Goal: Book appointment/travel/reservation

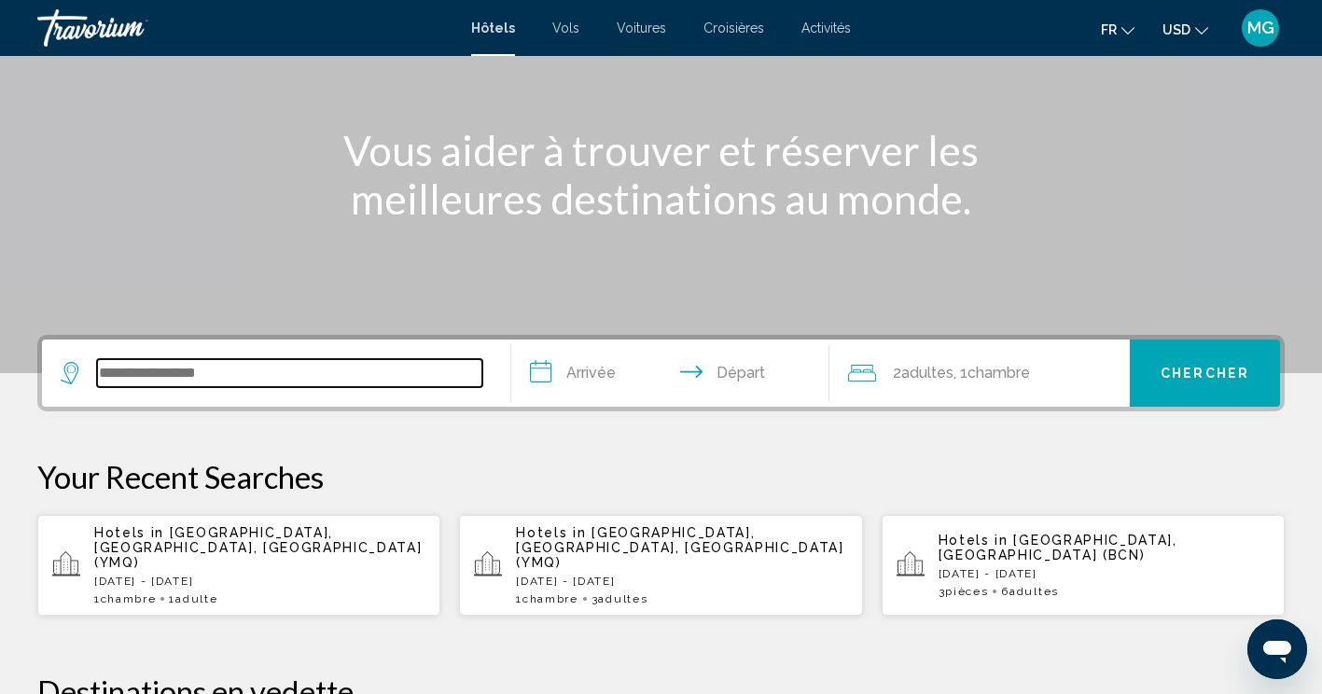
click at [178, 369] on input "Search widget" at bounding box center [289, 373] width 385 height 28
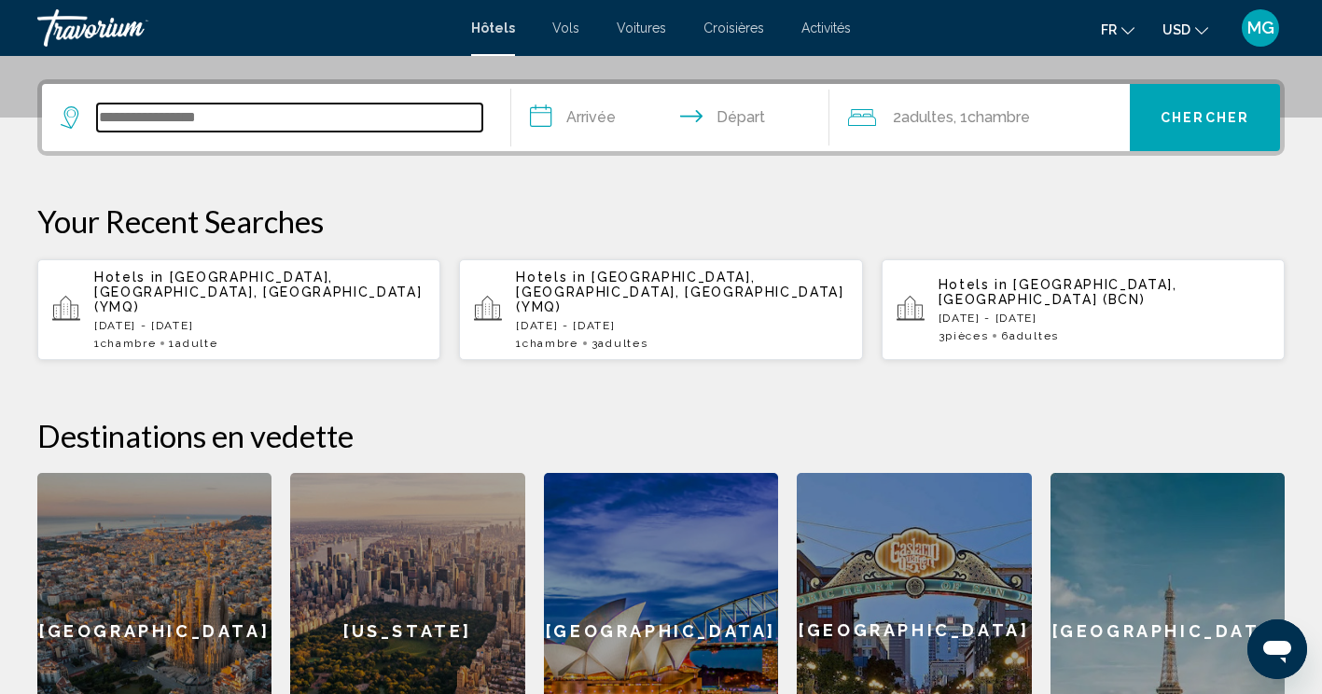
scroll to position [461, 0]
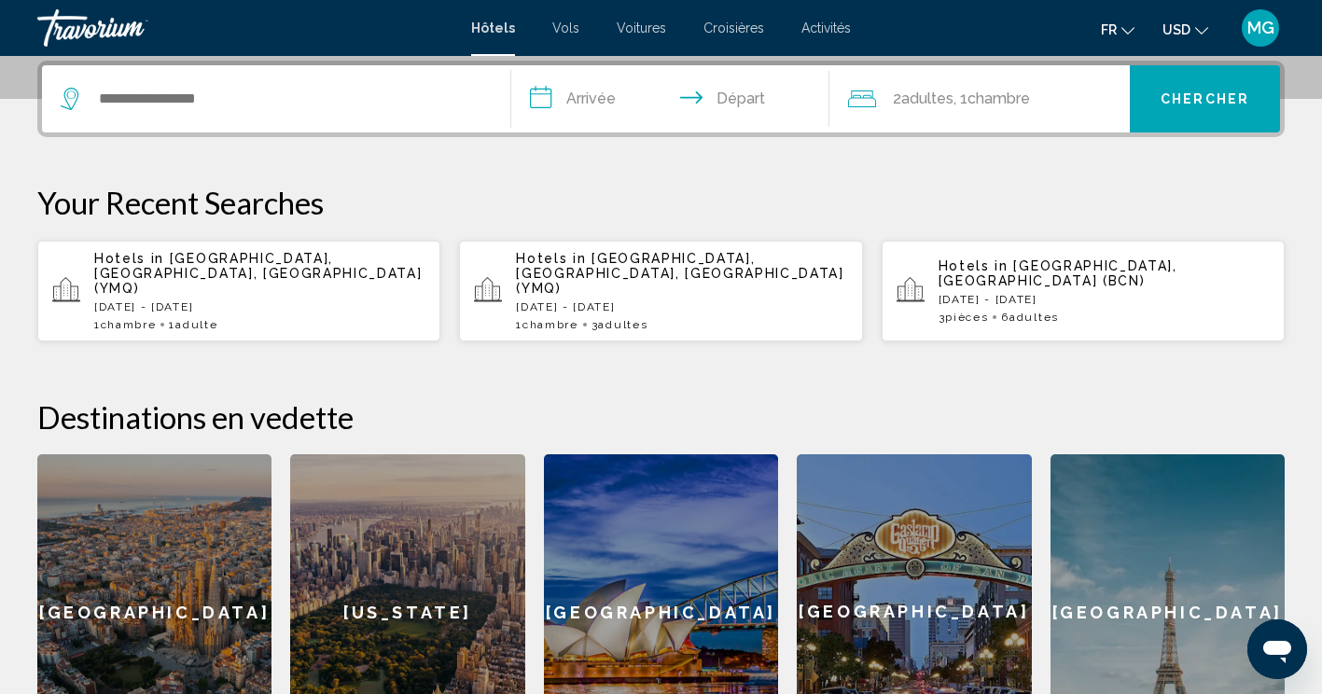
click at [154, 270] on div "Hotels in Montreal, QC, Canada (YMQ) Mon, 18 Aug - Thu, 21 Aug 1 Chambre pièces…" at bounding box center [259, 291] width 331 height 80
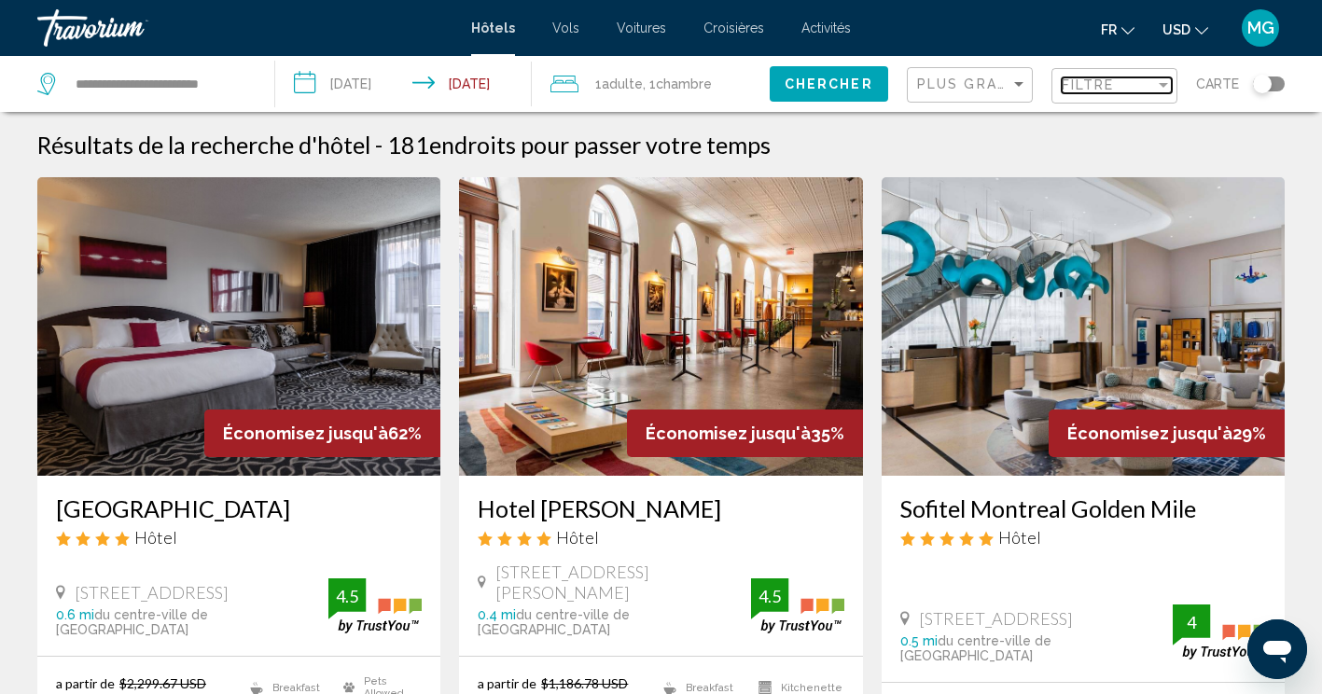
click at [1165, 81] on div "Filter" at bounding box center [1163, 84] width 17 height 15
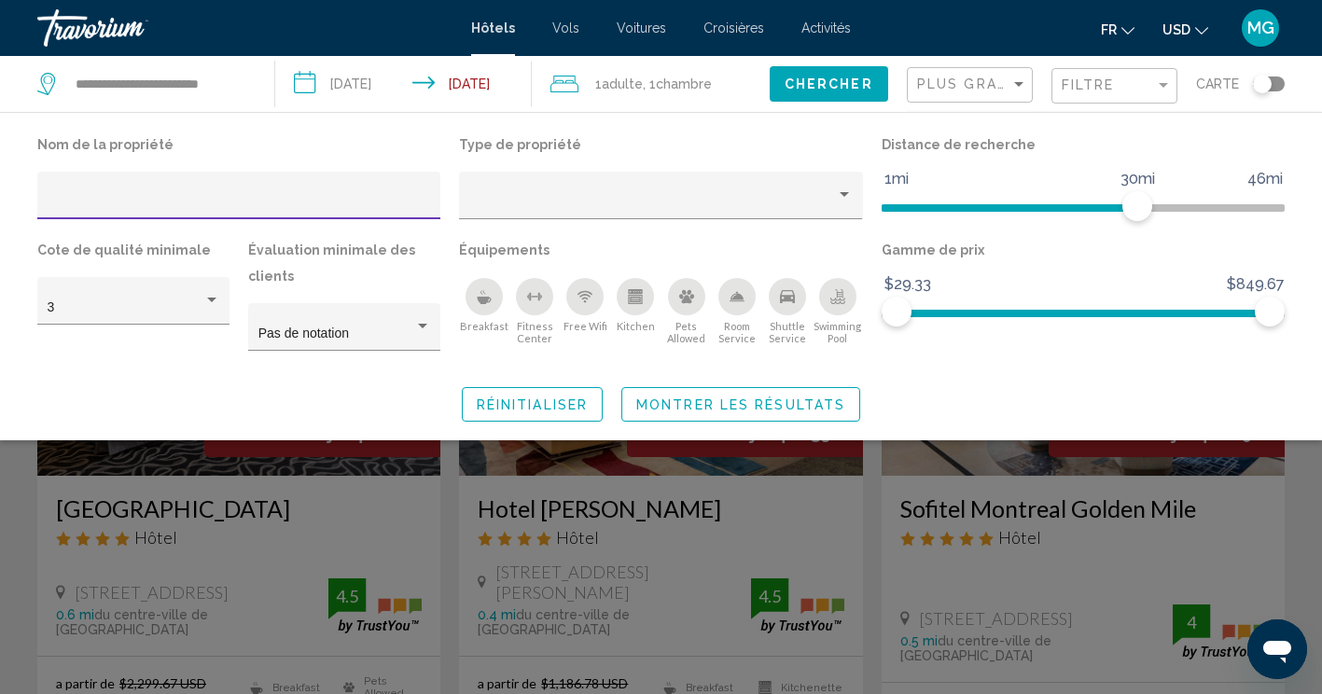
click at [61, 204] on input "Hotel Filters" at bounding box center [239, 202] width 383 height 15
click at [137, 201] on input "Hotel Filters" at bounding box center [239, 202] width 383 height 15
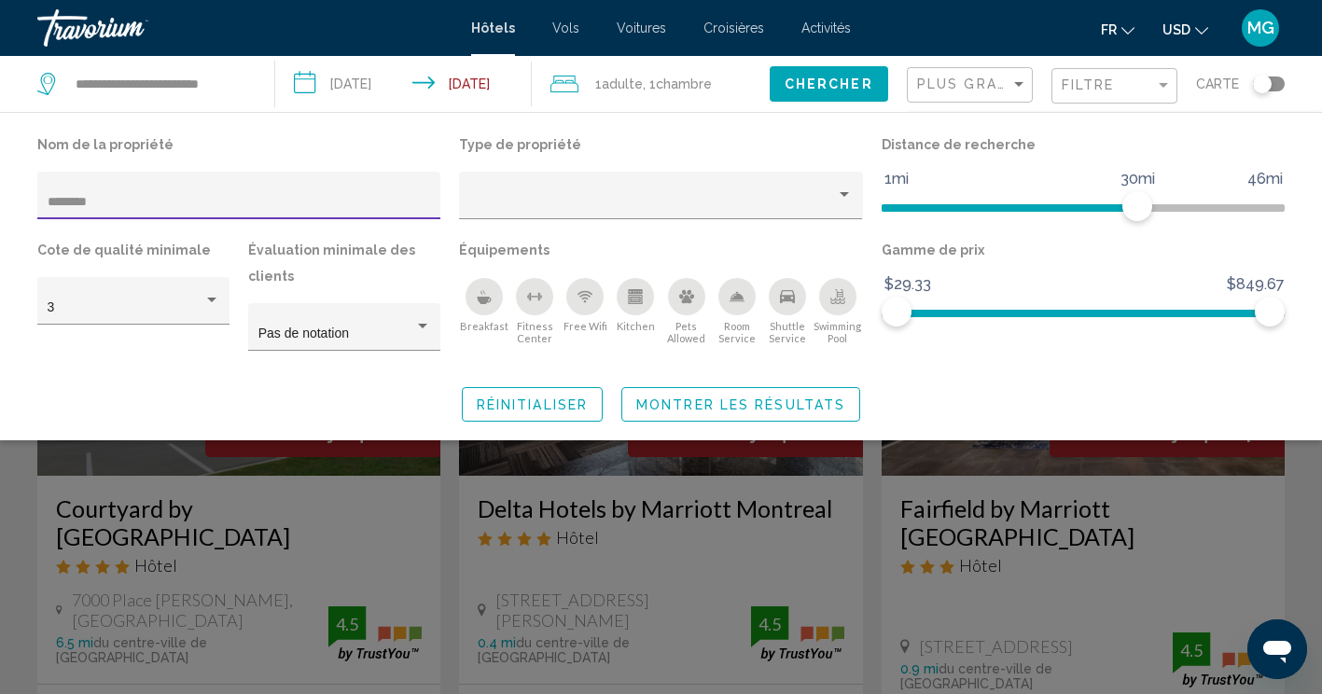
drag, startPoint x: 75, startPoint y: 199, endPoint x: 172, endPoint y: 162, distance: 103.6
click at [75, 199] on input "********" at bounding box center [239, 202] width 383 height 15
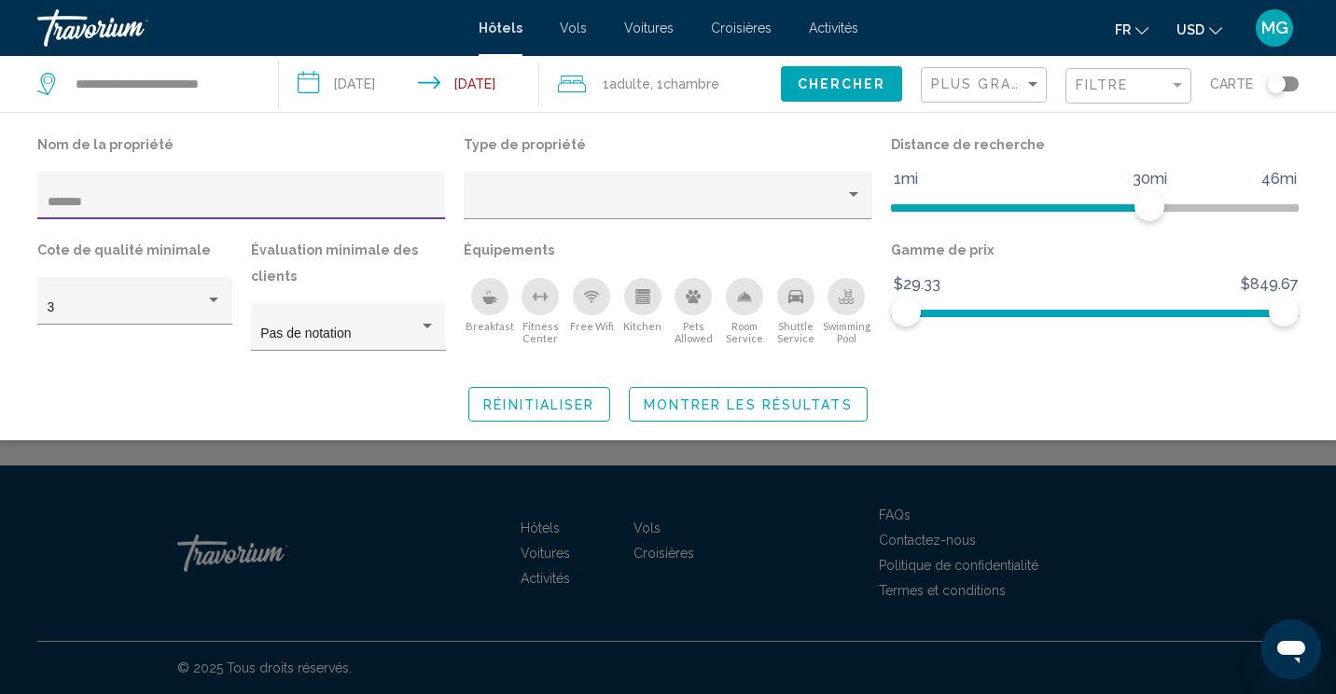
type input "*******"
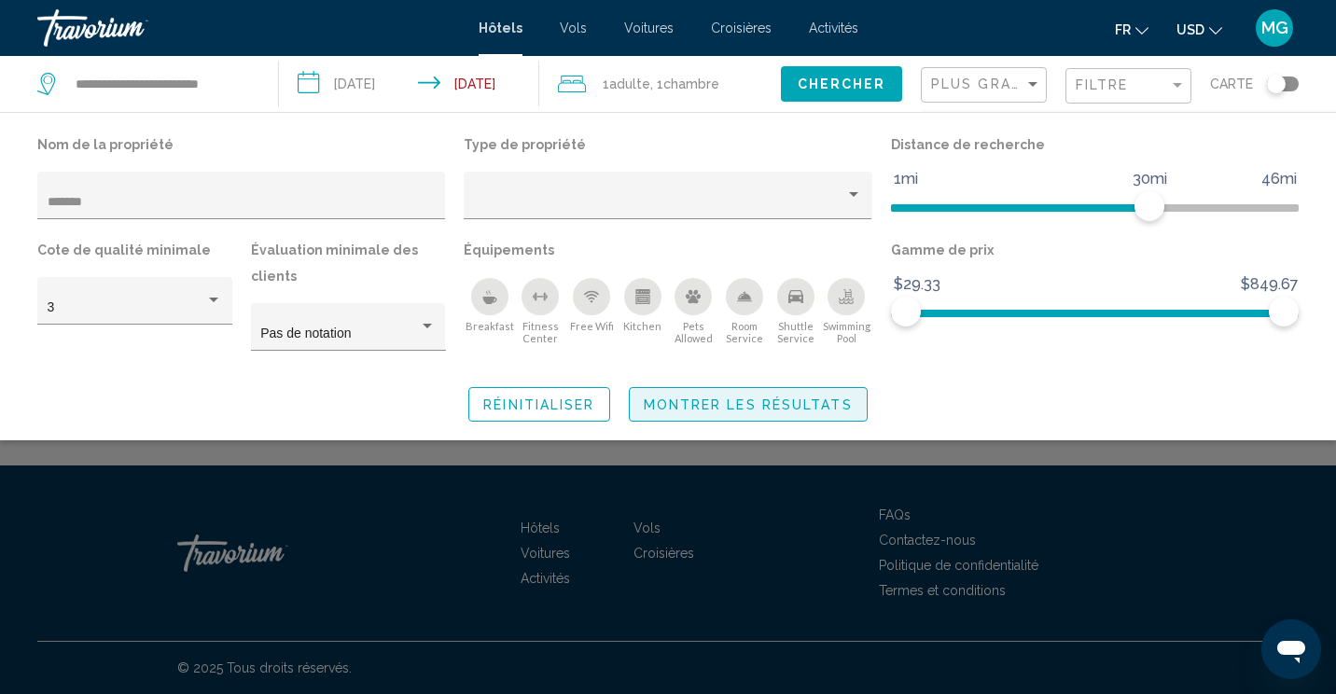
click at [704, 403] on span "Montrer les résultats" at bounding box center [748, 404] width 209 height 15
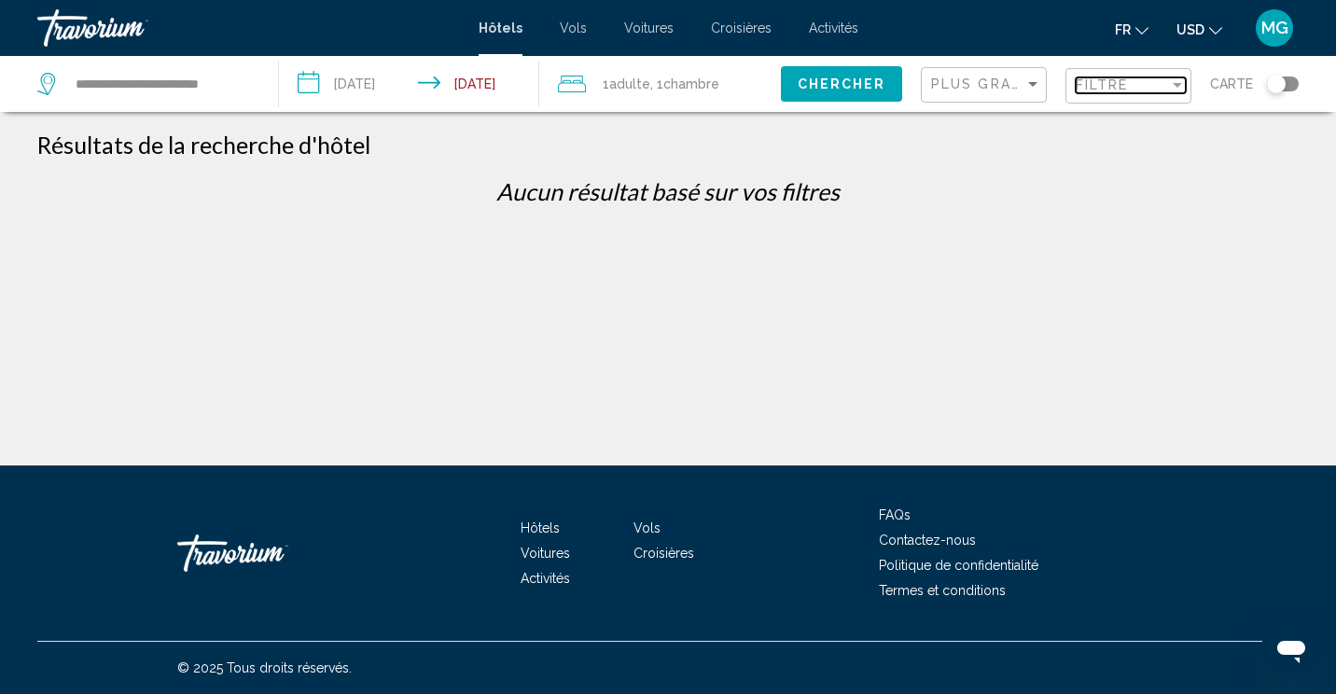
click at [1170, 86] on div "Filter" at bounding box center [1177, 84] width 17 height 15
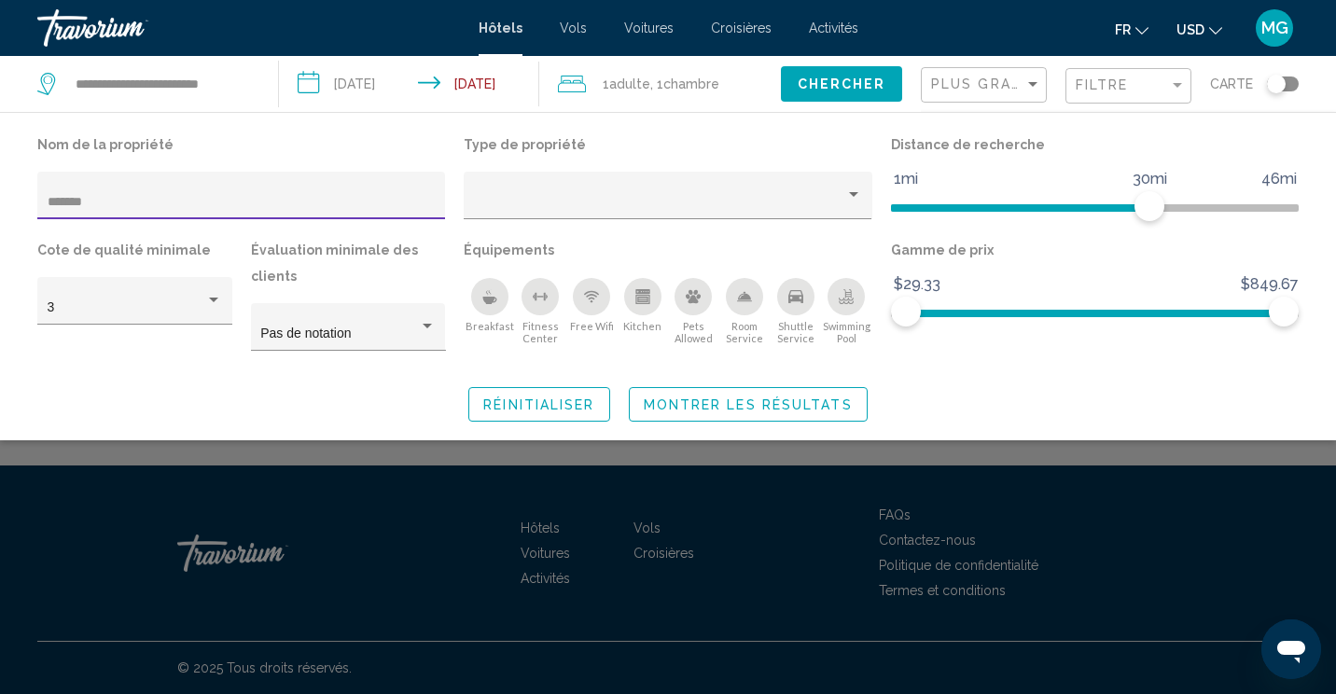
click at [146, 196] on input "*******" at bounding box center [242, 202] width 388 height 15
type input "******"
click at [1202, 24] on span "USD" at bounding box center [1191, 29] width 28 height 15
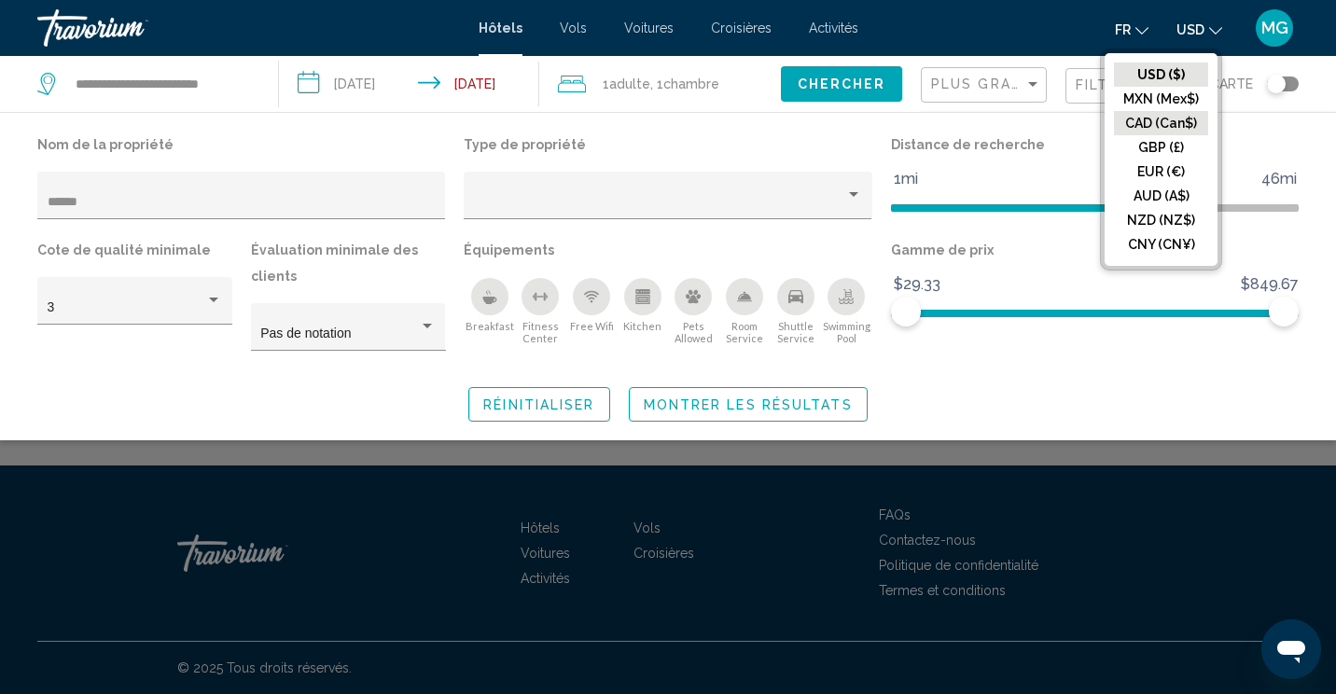
click at [1156, 121] on button "CAD (Can$)" at bounding box center [1161, 123] width 94 height 24
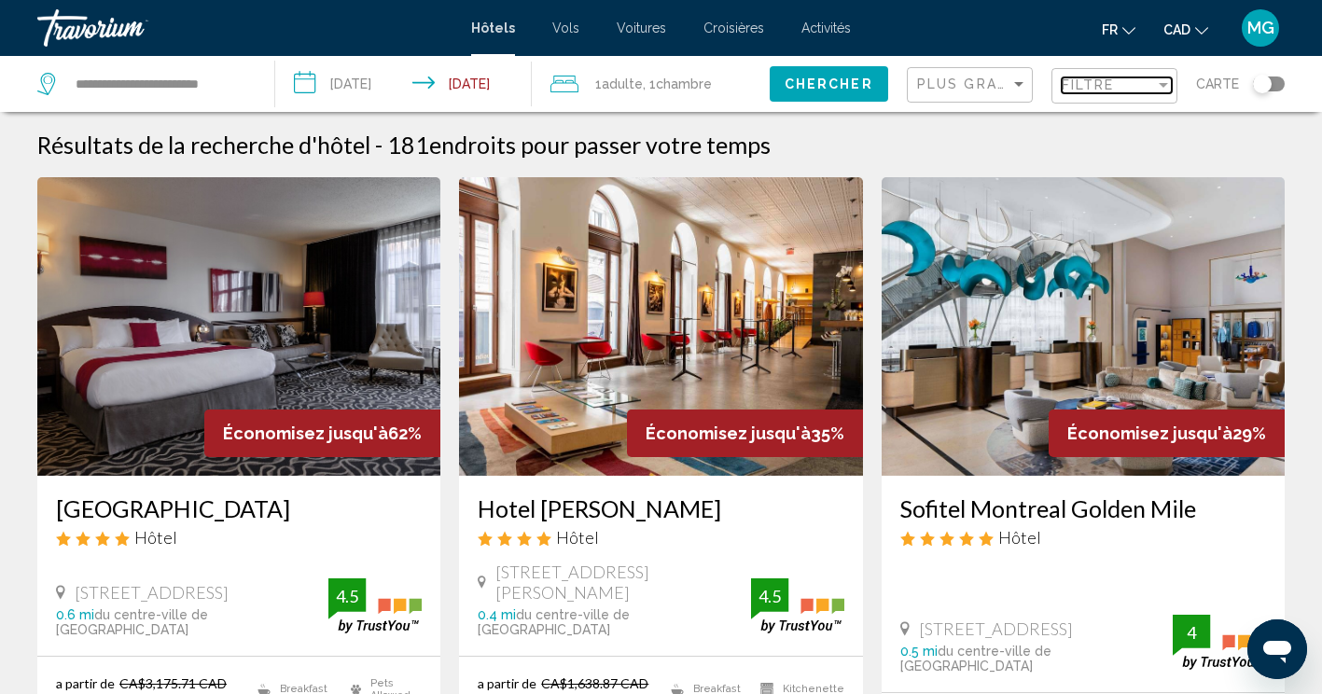
click at [1169, 80] on div "Filter" at bounding box center [1163, 84] width 17 height 15
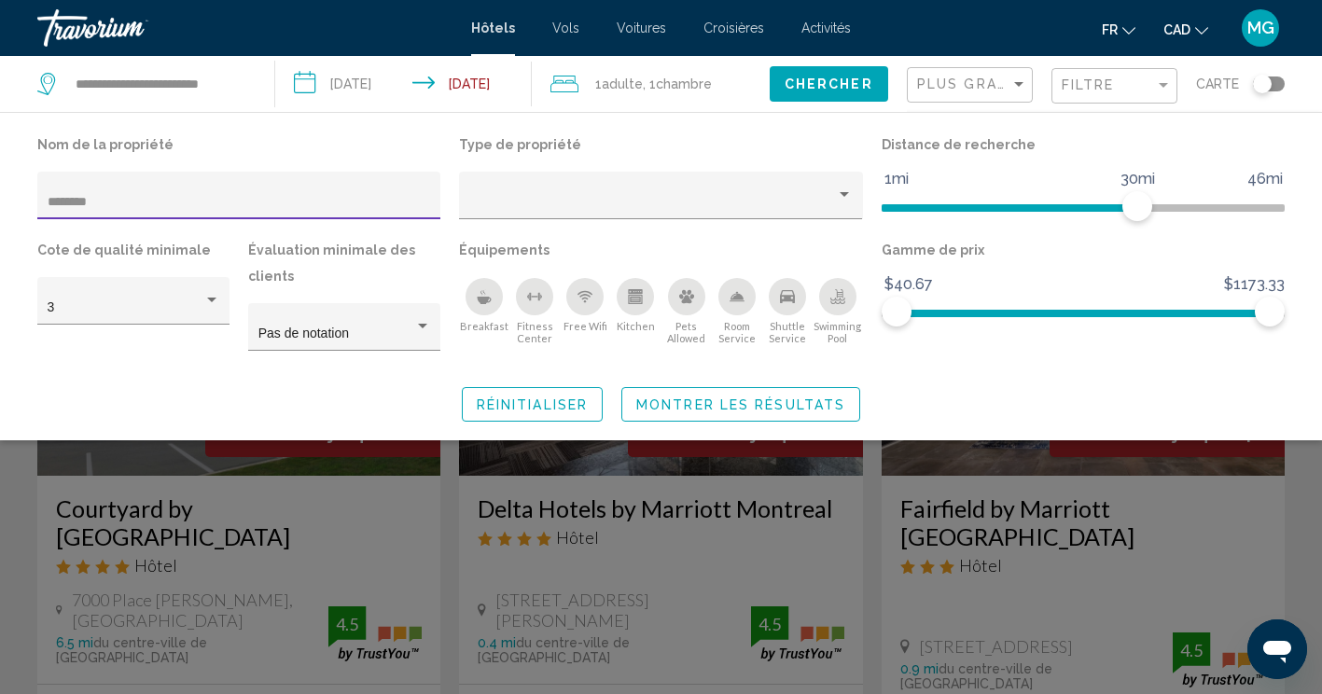
type input "********"
click at [807, 77] on span "Chercher" at bounding box center [829, 84] width 89 height 15
click at [729, 399] on span "Montrer les résultats" at bounding box center [740, 404] width 209 height 15
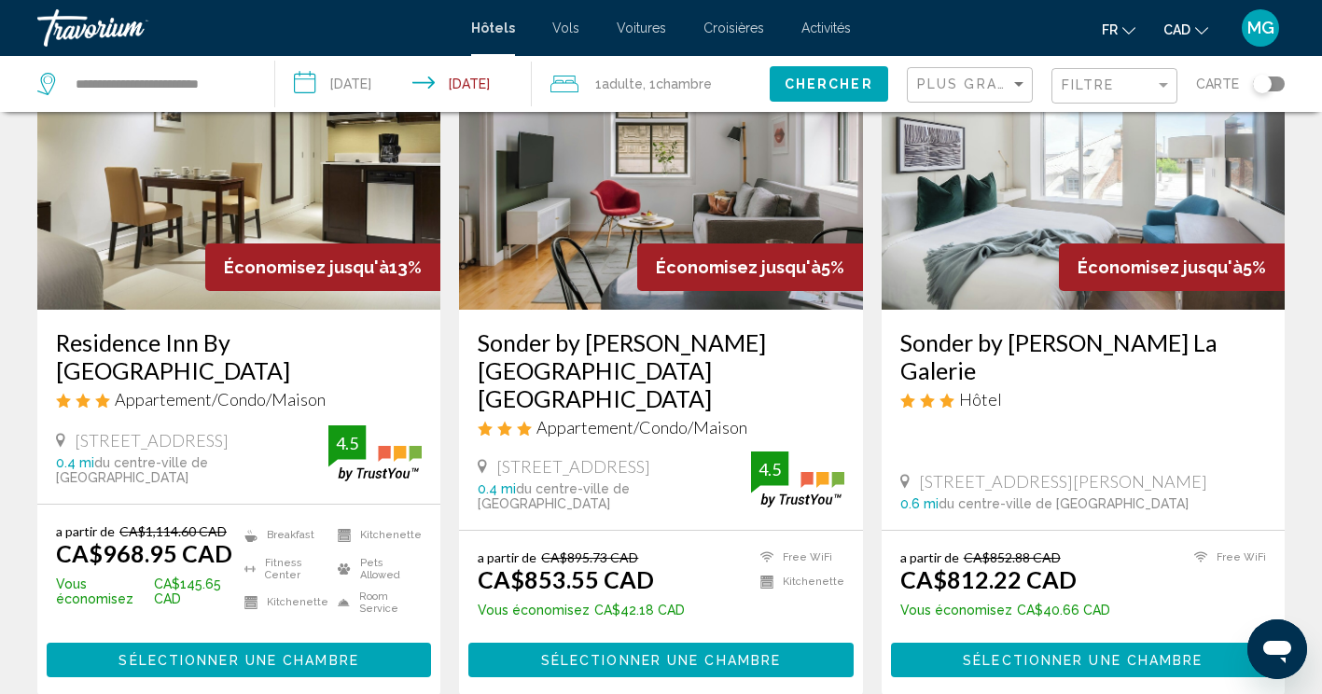
scroll to position [933, 0]
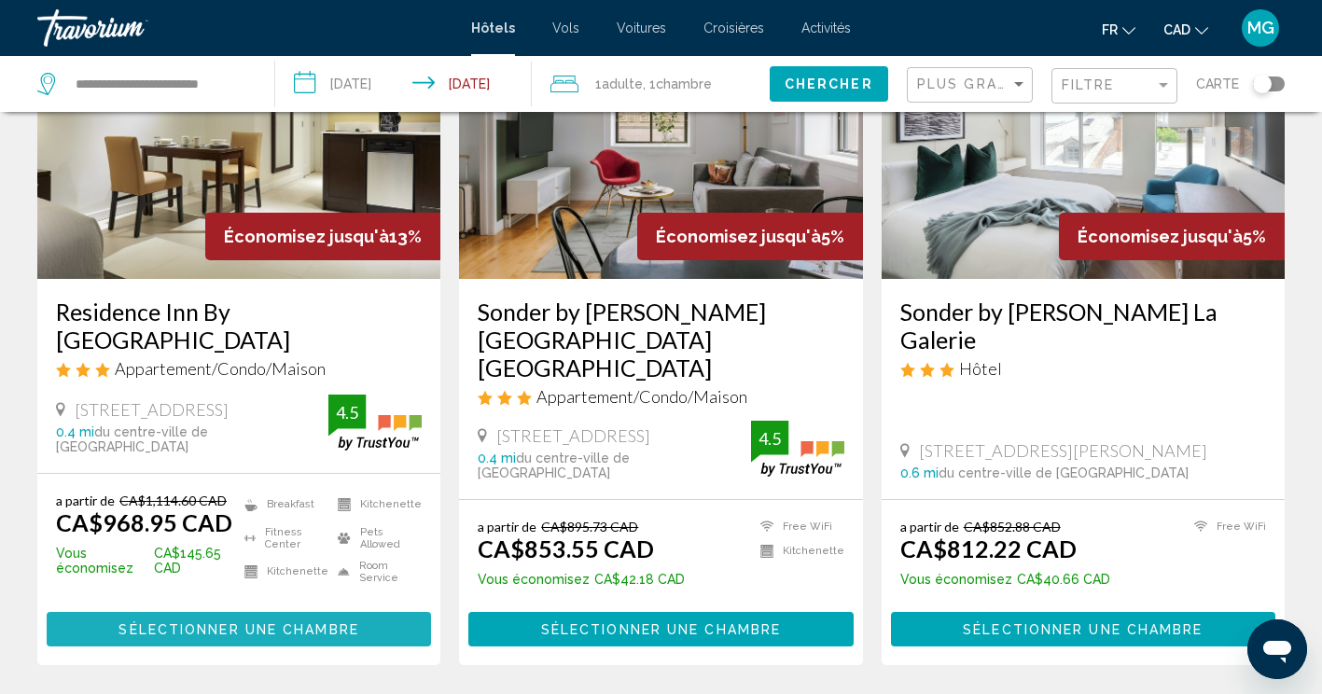
click at [255, 622] on span "Sélectionner une chambre" at bounding box center [239, 629] width 240 height 15
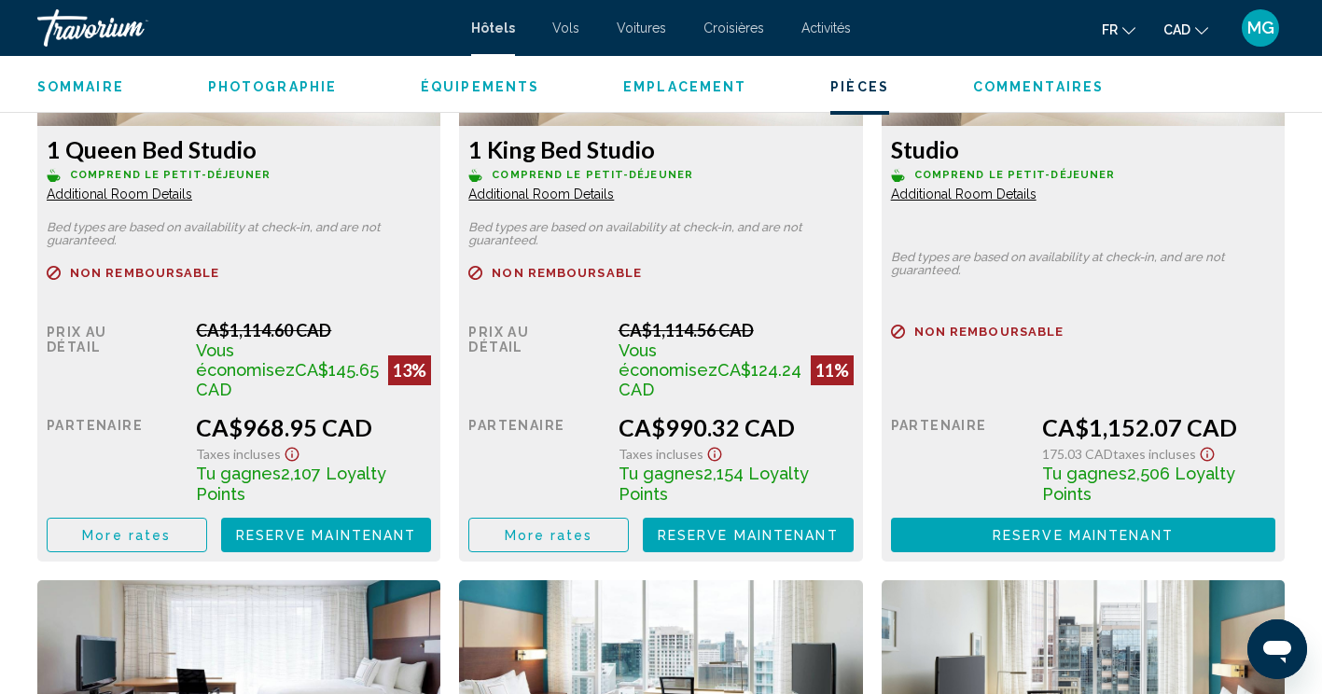
scroll to position [2799, 0]
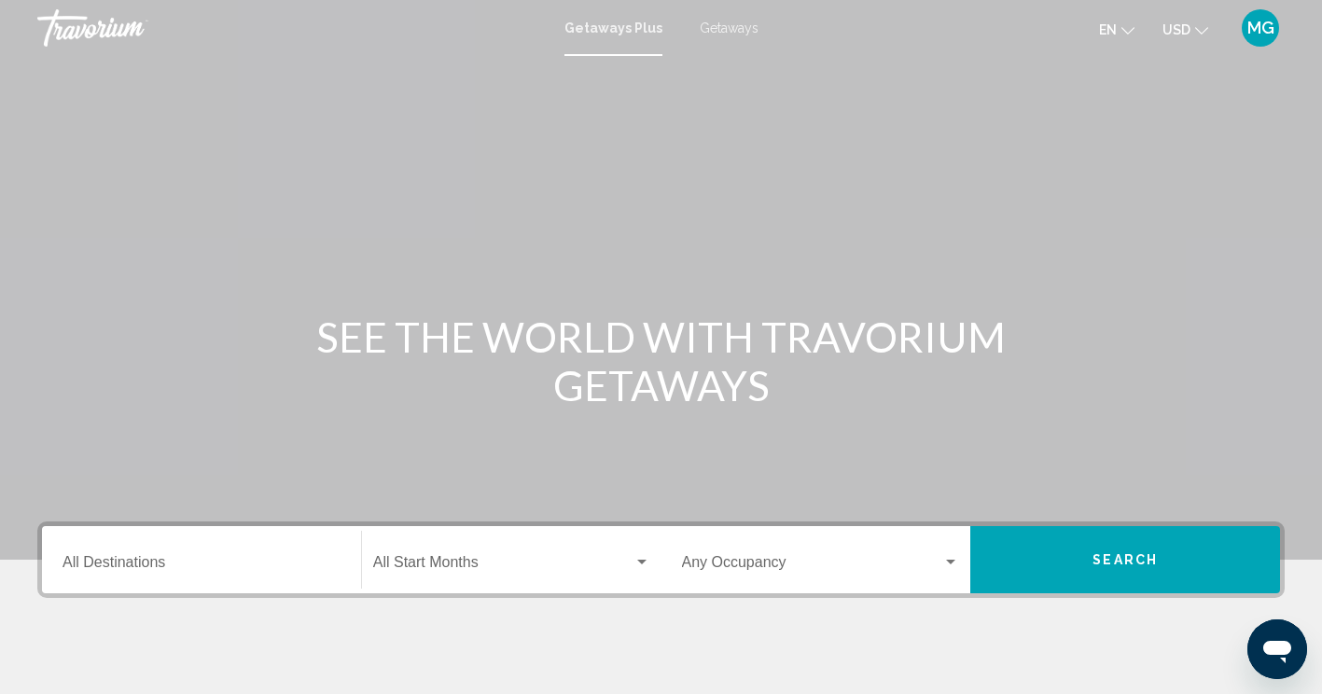
click at [1110, 538] on button "Search" at bounding box center [1125, 559] width 310 height 67
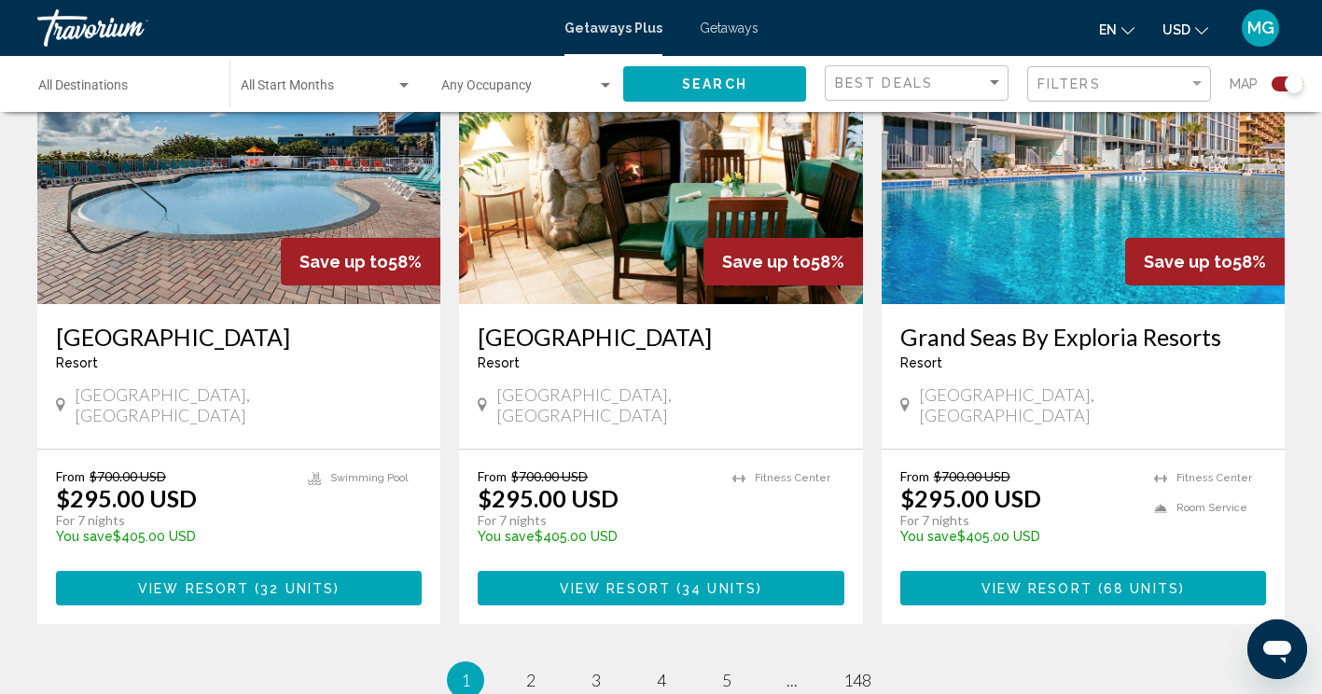
scroll to position [2893, 0]
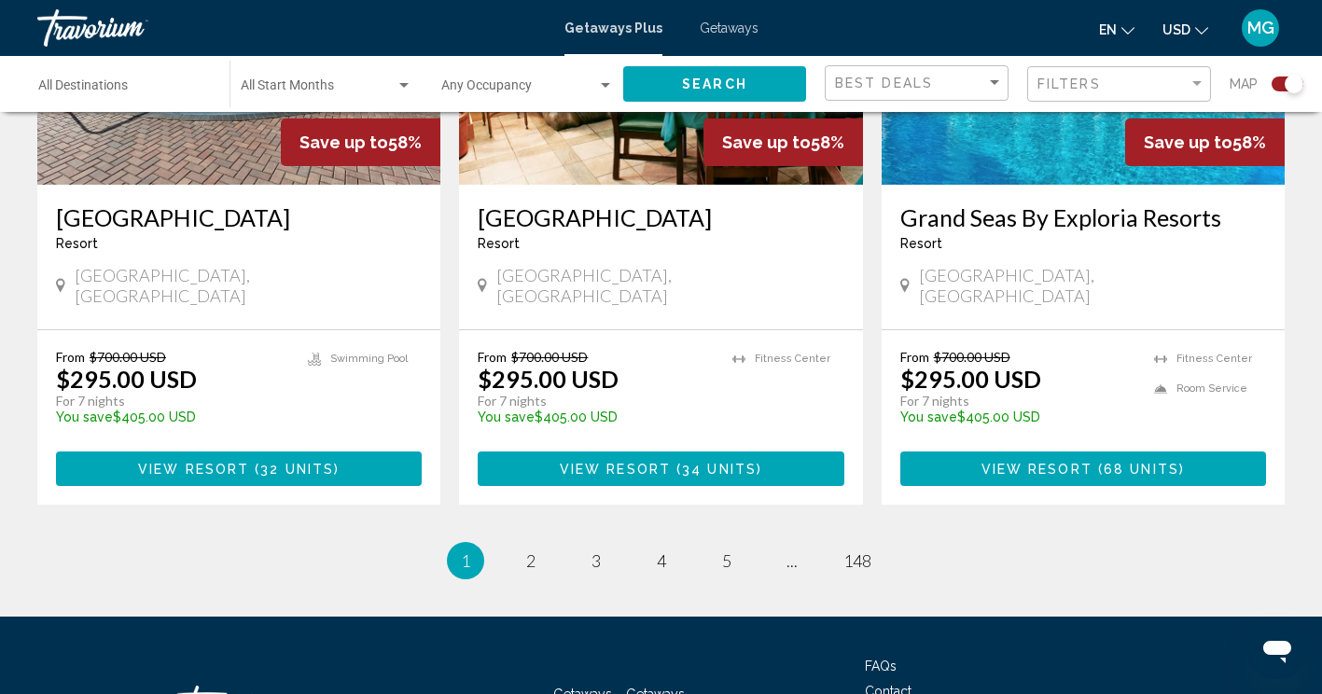
click at [1081, 461] on span "View Resort ( 68 units )" at bounding box center [1083, 468] width 203 height 15
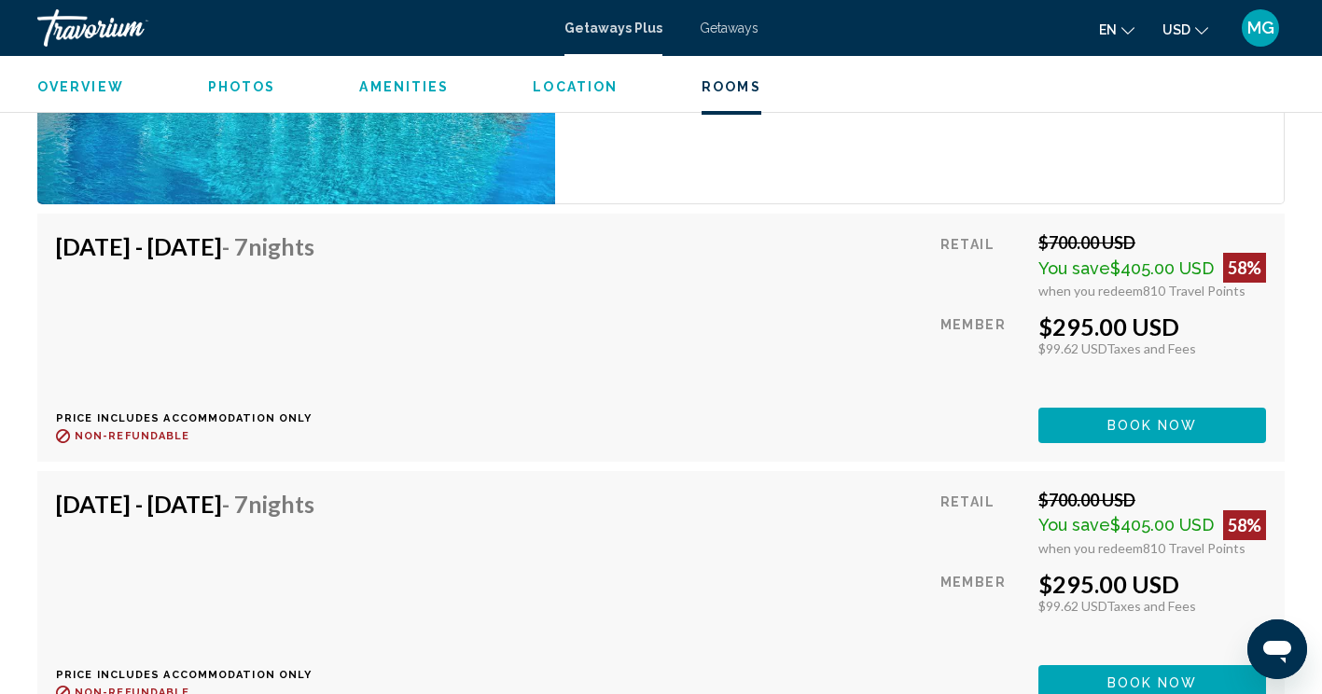
scroll to position [3172, 0]
